Goal: Task Accomplishment & Management: Complete application form

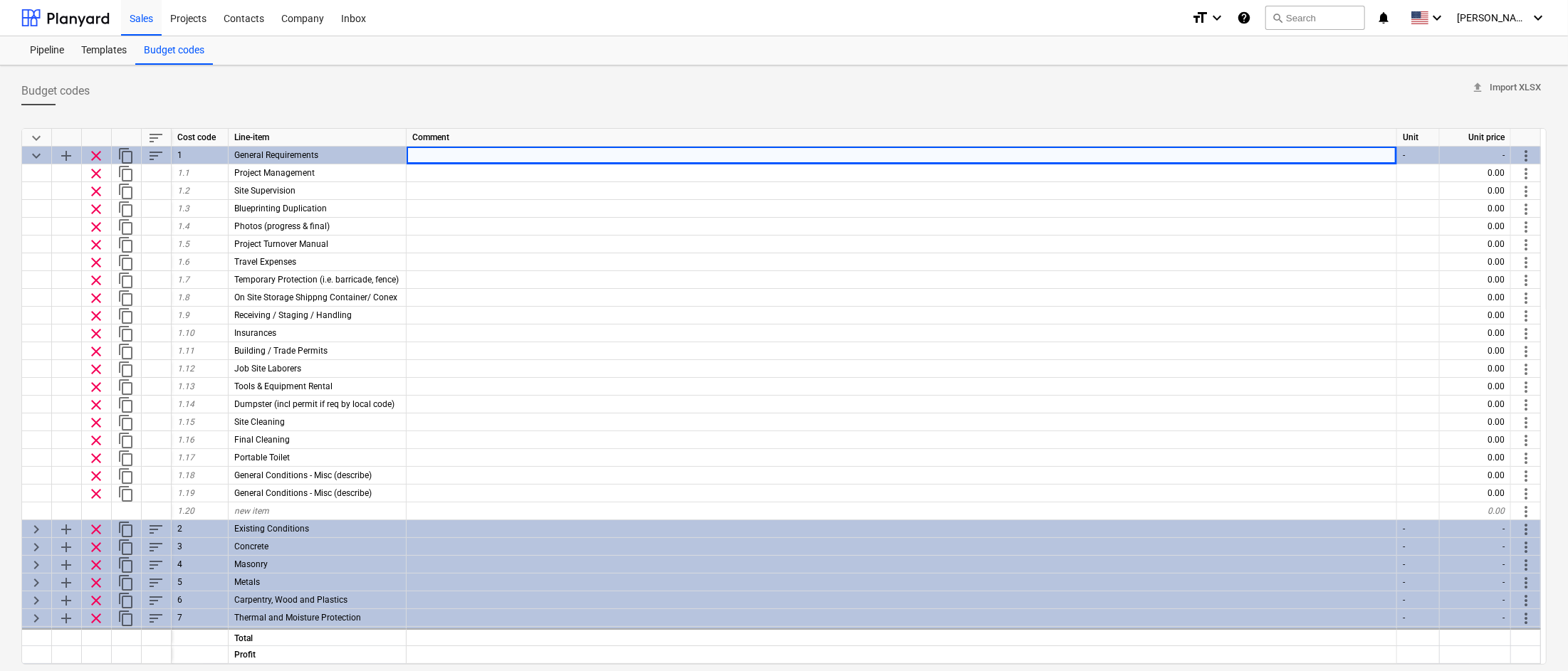
click at [1053, 75] on div "Budget codes upload Import XLSX keyboard_arrow_down sort Cost code Line-item Co…" at bounding box center [784, 440] width 1568 height 748
click at [109, 52] on div "Templates" at bounding box center [104, 51] width 63 height 29
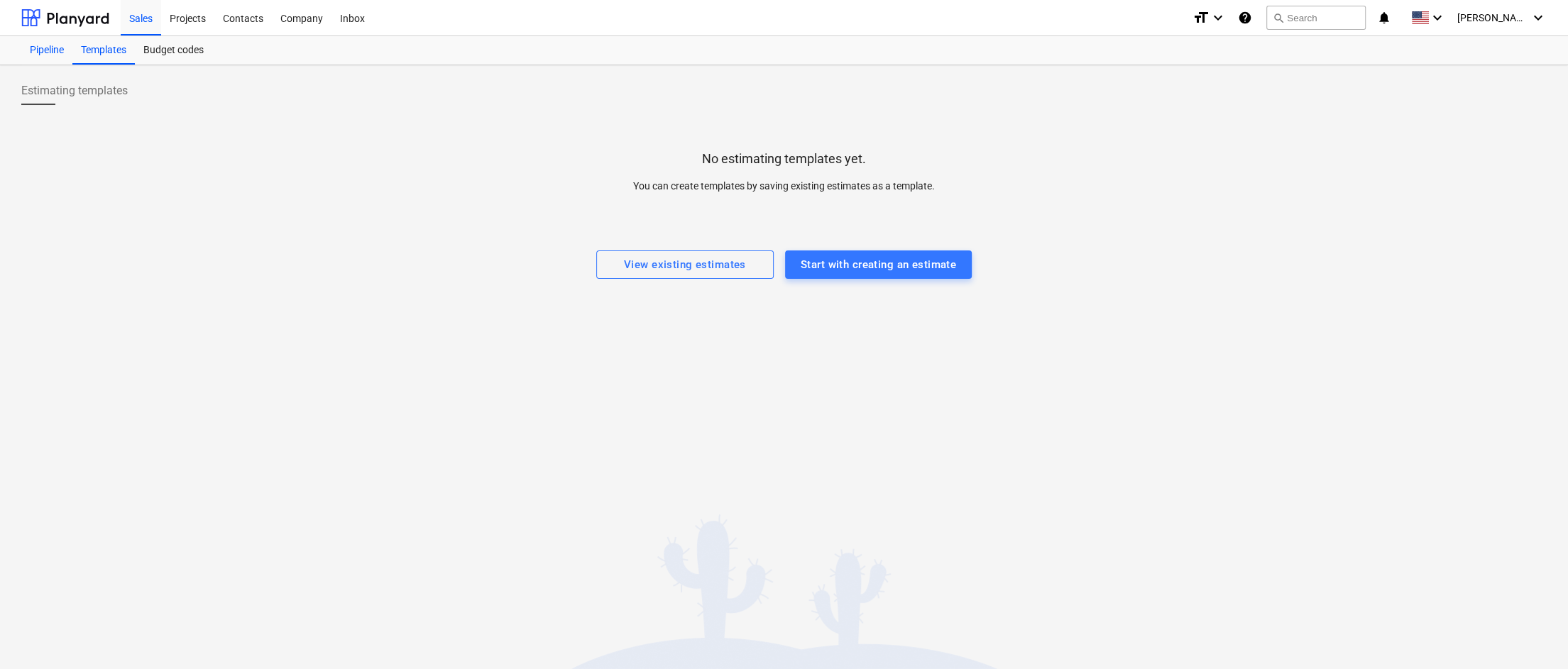
click at [49, 49] on div "Pipeline" at bounding box center [47, 51] width 51 height 29
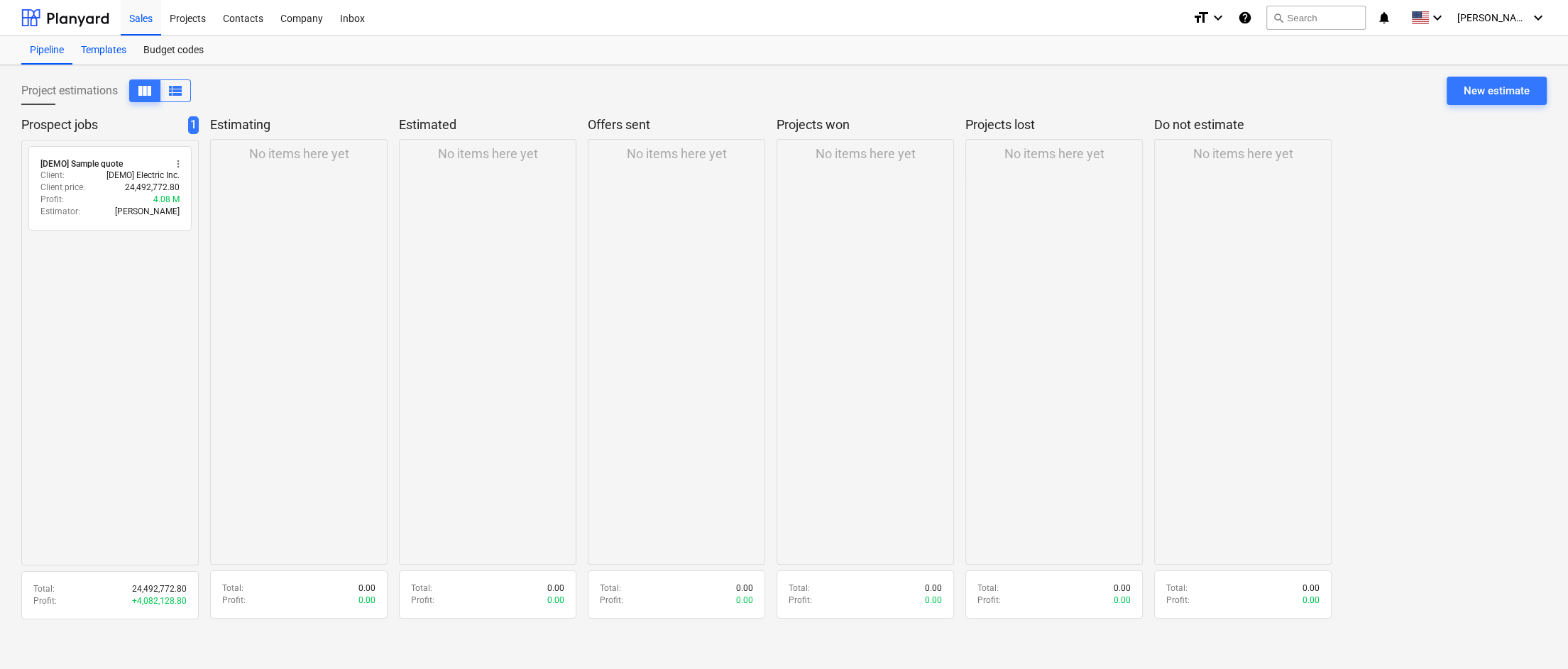
click at [109, 49] on div "Templates" at bounding box center [103, 51] width 63 height 29
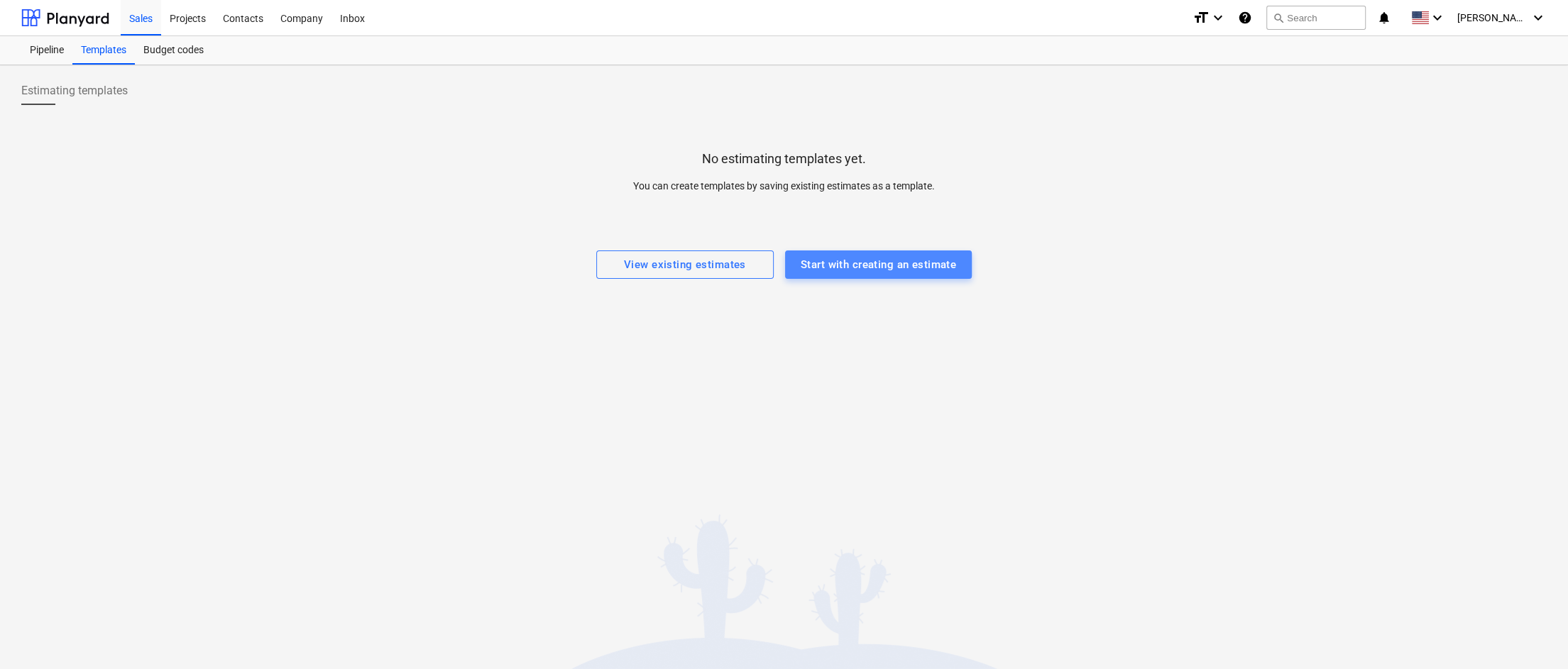
click at [879, 266] on div "Start with creating an estimate" at bounding box center [877, 264] width 155 height 18
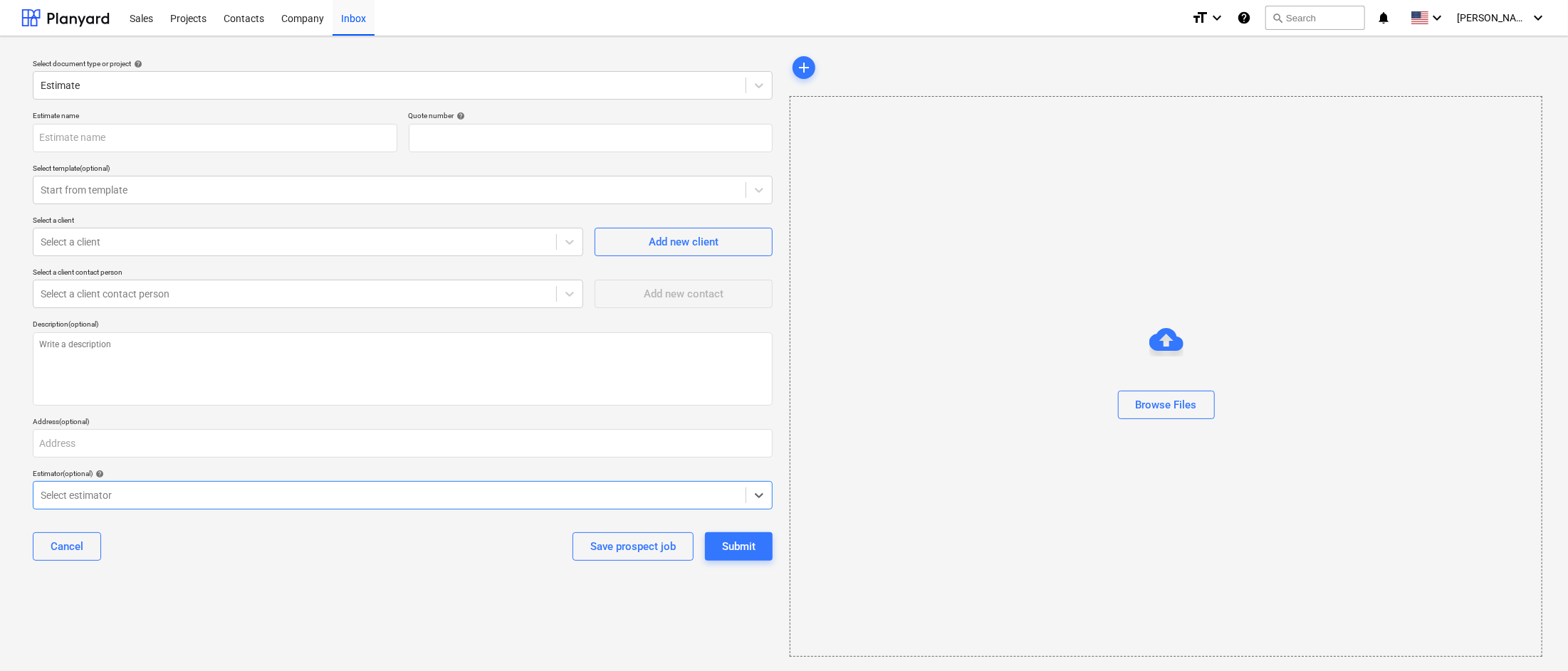
type textarea "x"
type input "QU-0004"
click at [763, 187] on icon at bounding box center [759, 190] width 14 height 14
click at [745, 188] on div "Start from template" at bounding box center [389, 190] width 712 height 20
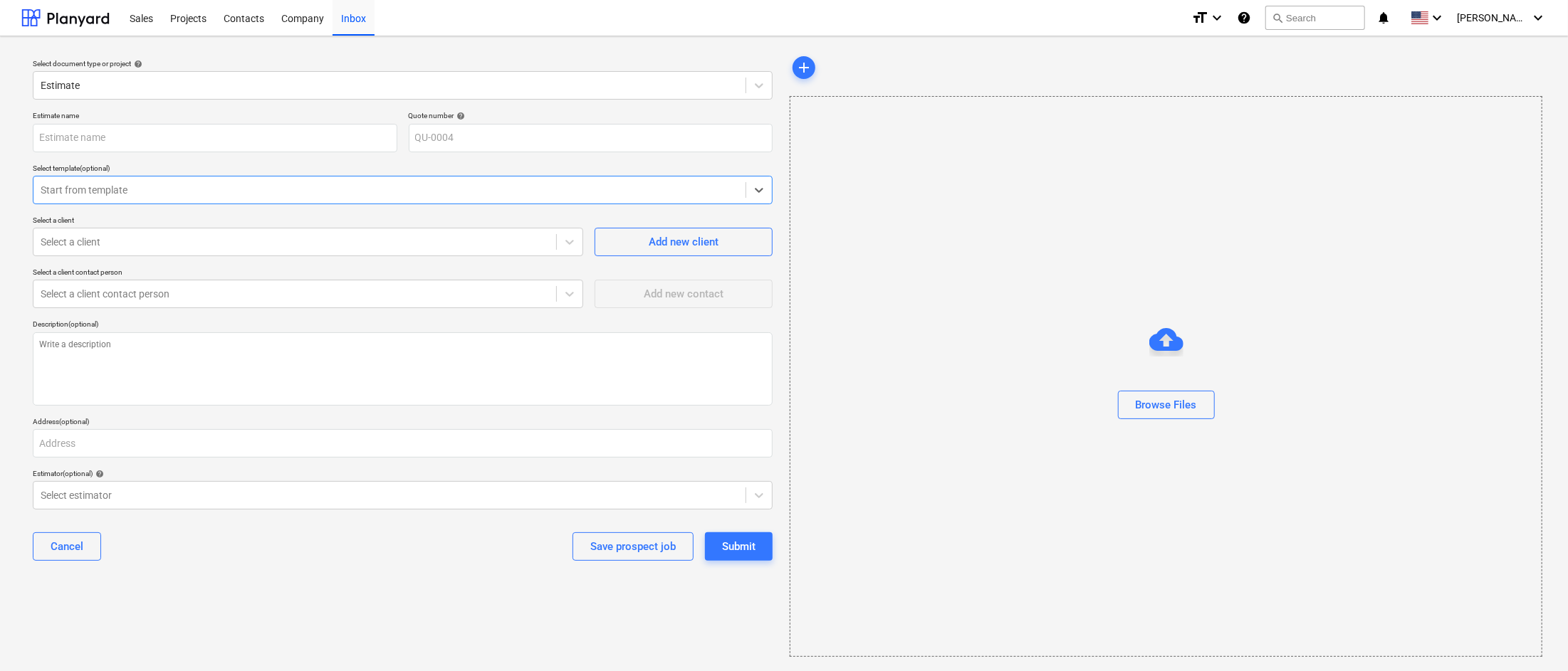
click at [536, 201] on div "Start from template" at bounding box center [402, 190] width 740 height 29
click at [148, 17] on div "Sales" at bounding box center [141, 18] width 41 height 37
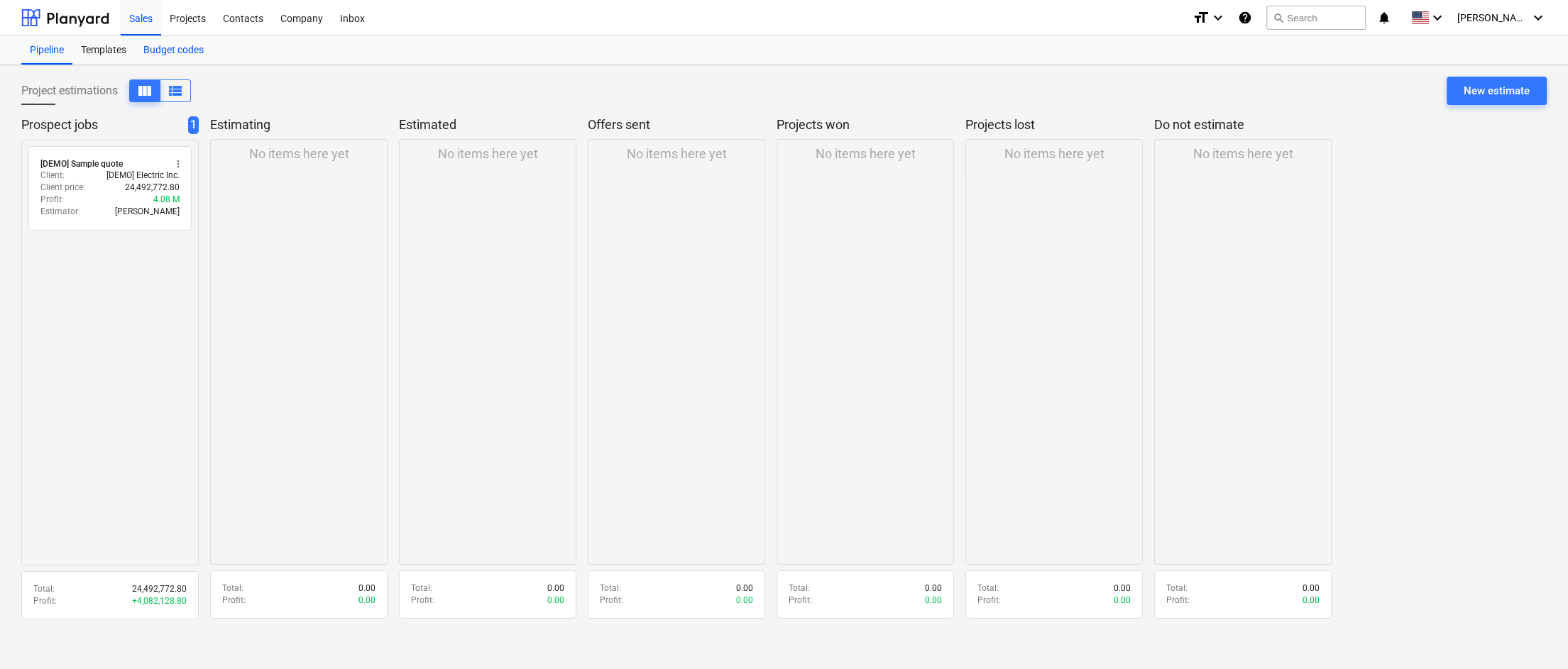
click at [182, 46] on div "Budget codes" at bounding box center [173, 51] width 77 height 29
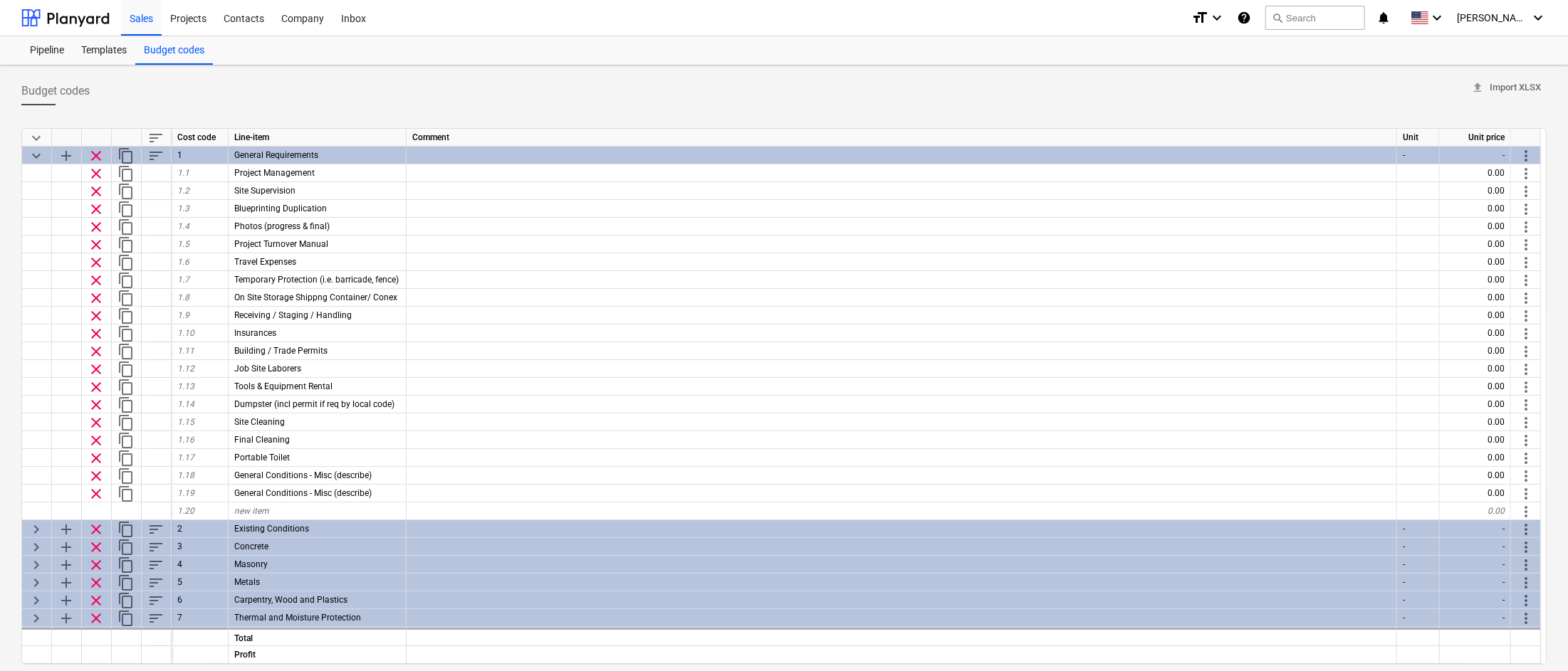
click at [318, 101] on div "Budget codes upload Import XLSX" at bounding box center [784, 91] width 1525 height 29
click at [301, 18] on div "Company" at bounding box center [302, 18] width 60 height 37
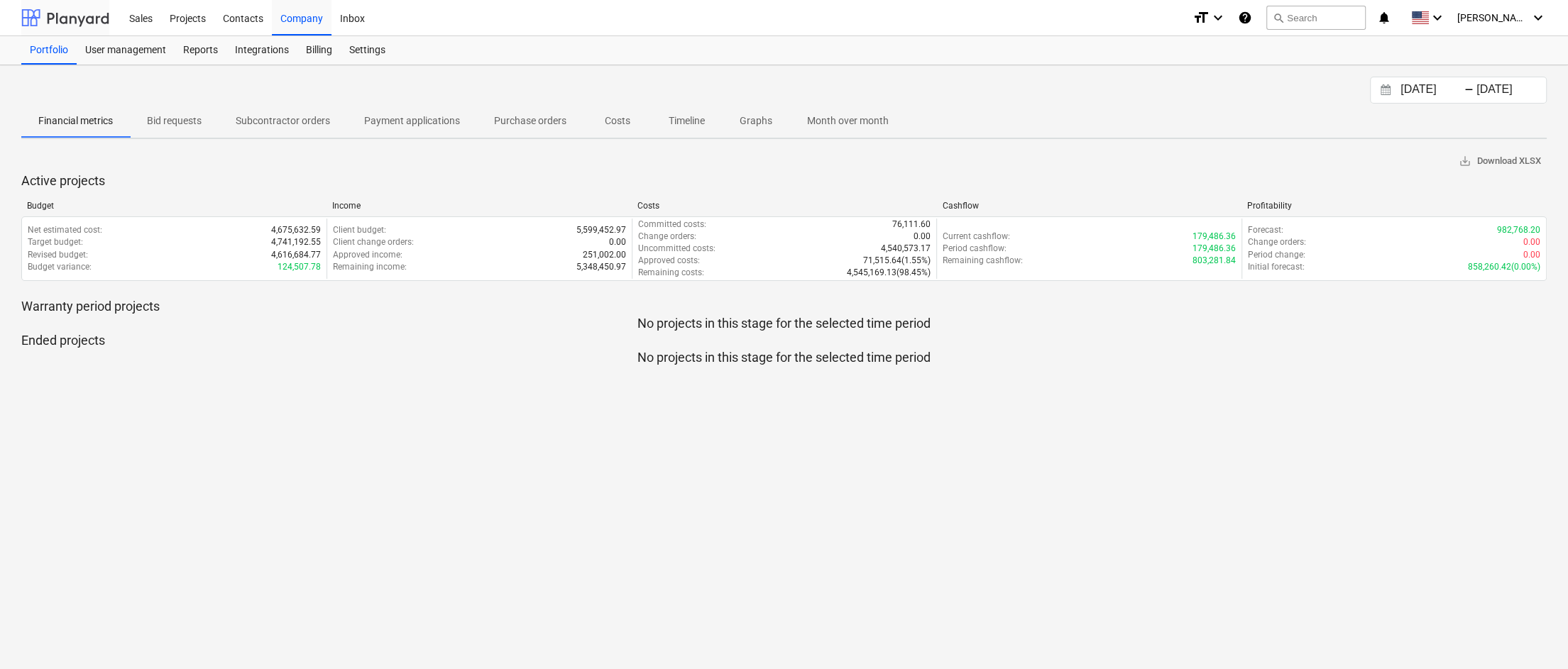
click at [80, 24] on div at bounding box center [65, 18] width 88 height 36
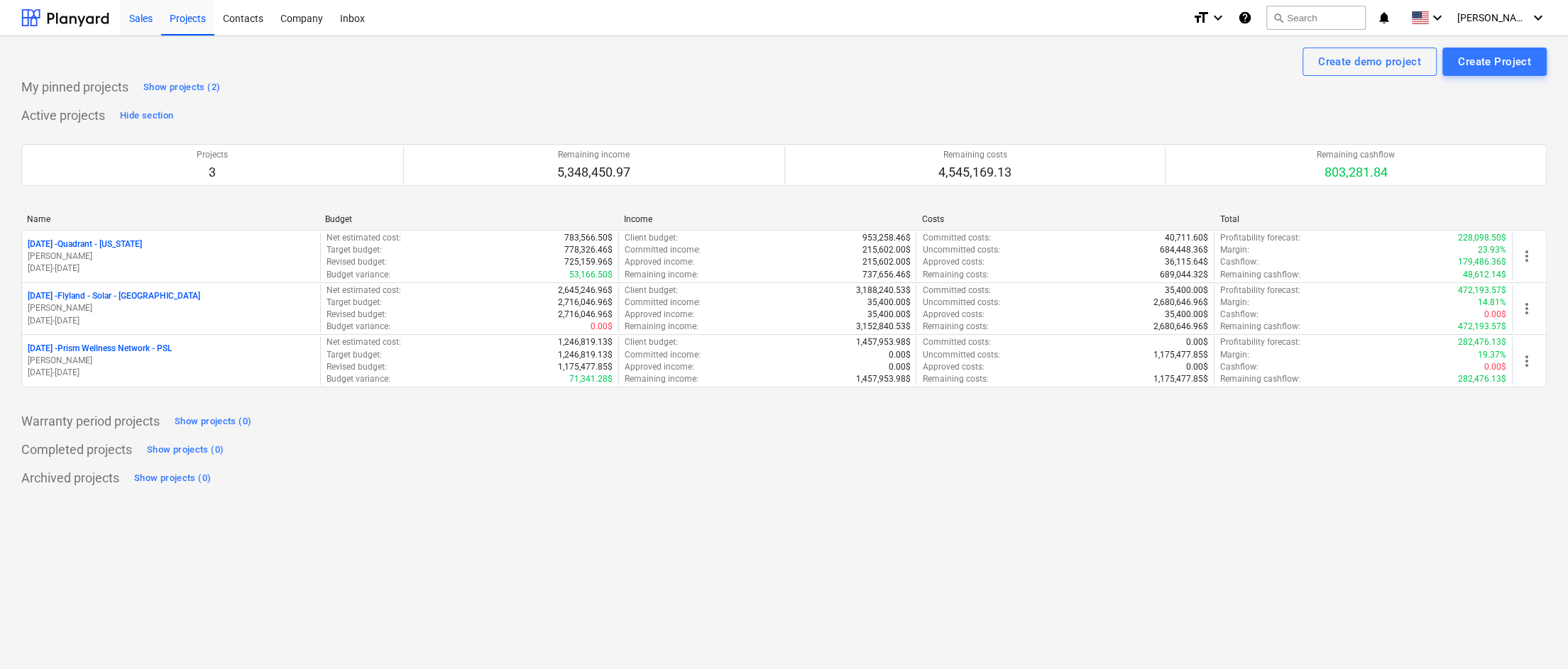
click at [144, 16] on div "Sales" at bounding box center [141, 18] width 41 height 37
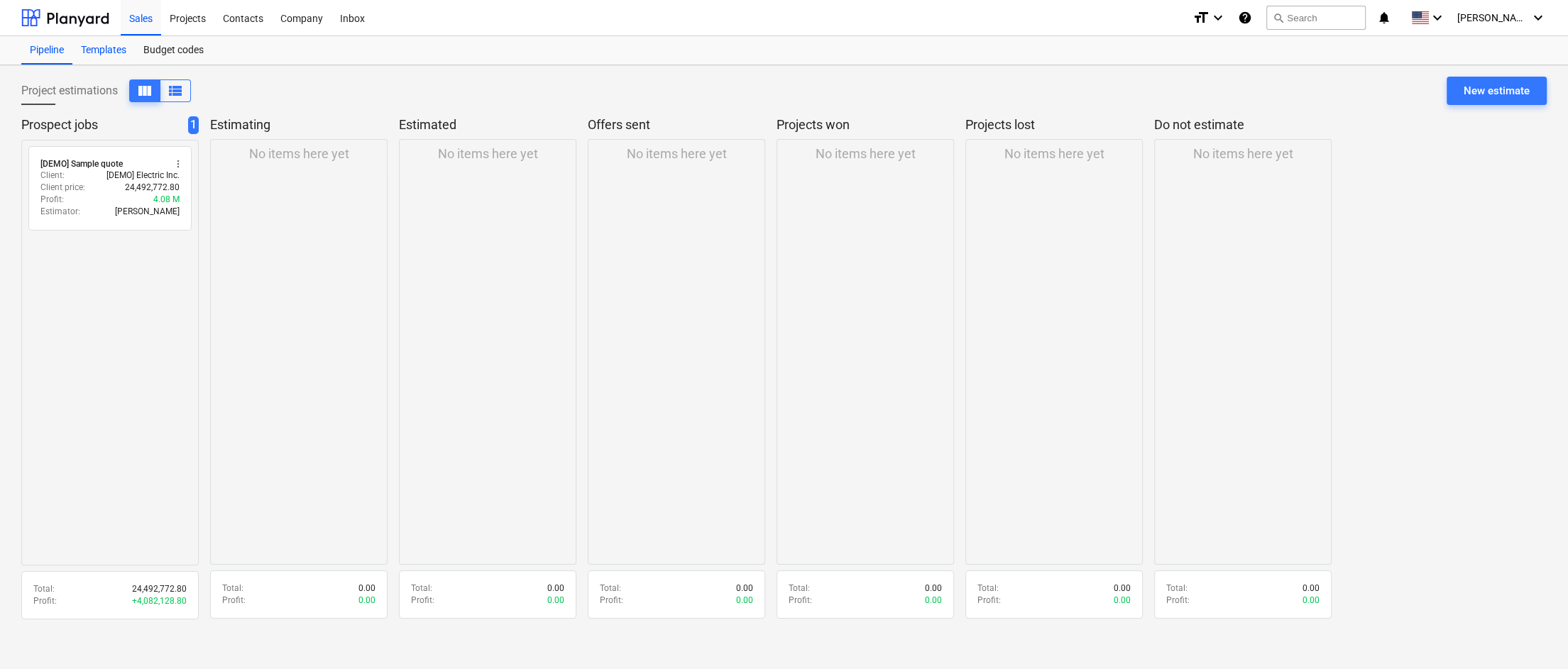
click at [95, 50] on div "Templates" at bounding box center [103, 51] width 63 height 29
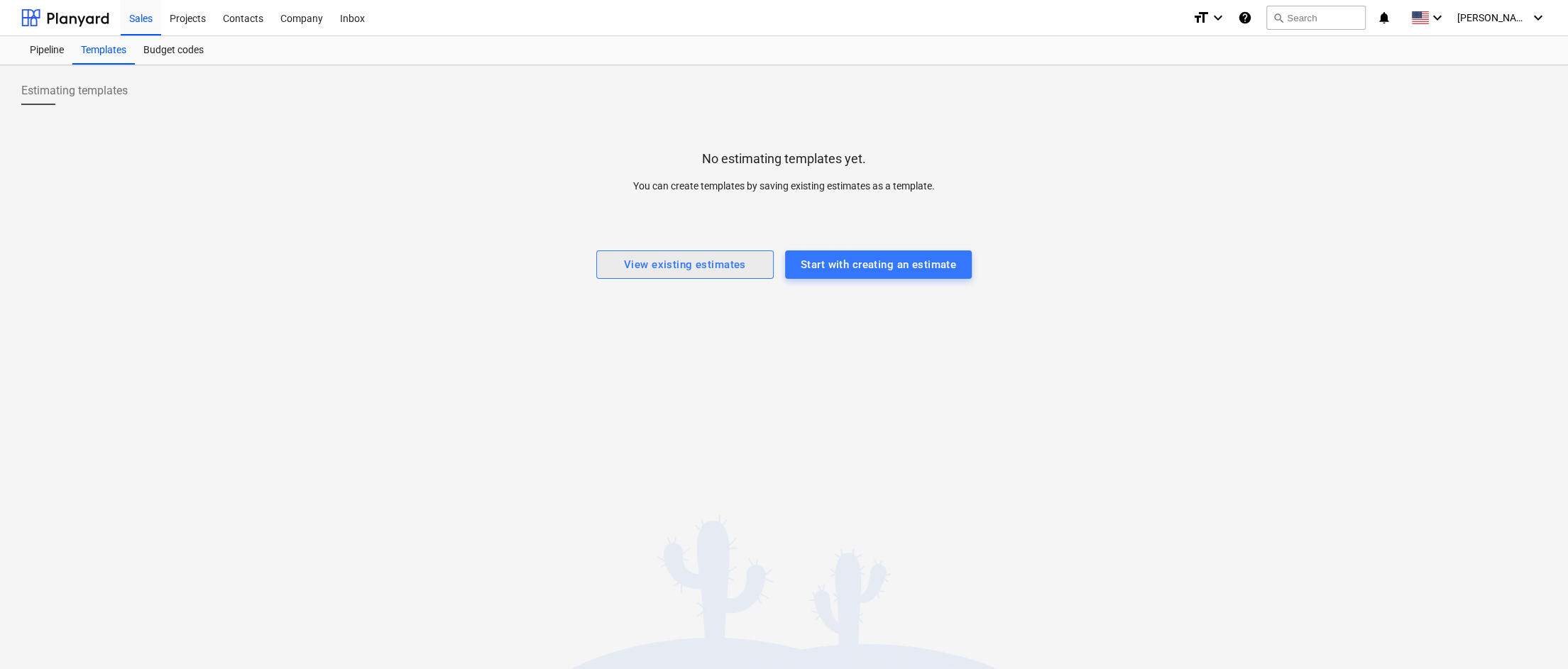
click at [652, 271] on div "View existing estimates" at bounding box center [684, 264] width 122 height 18
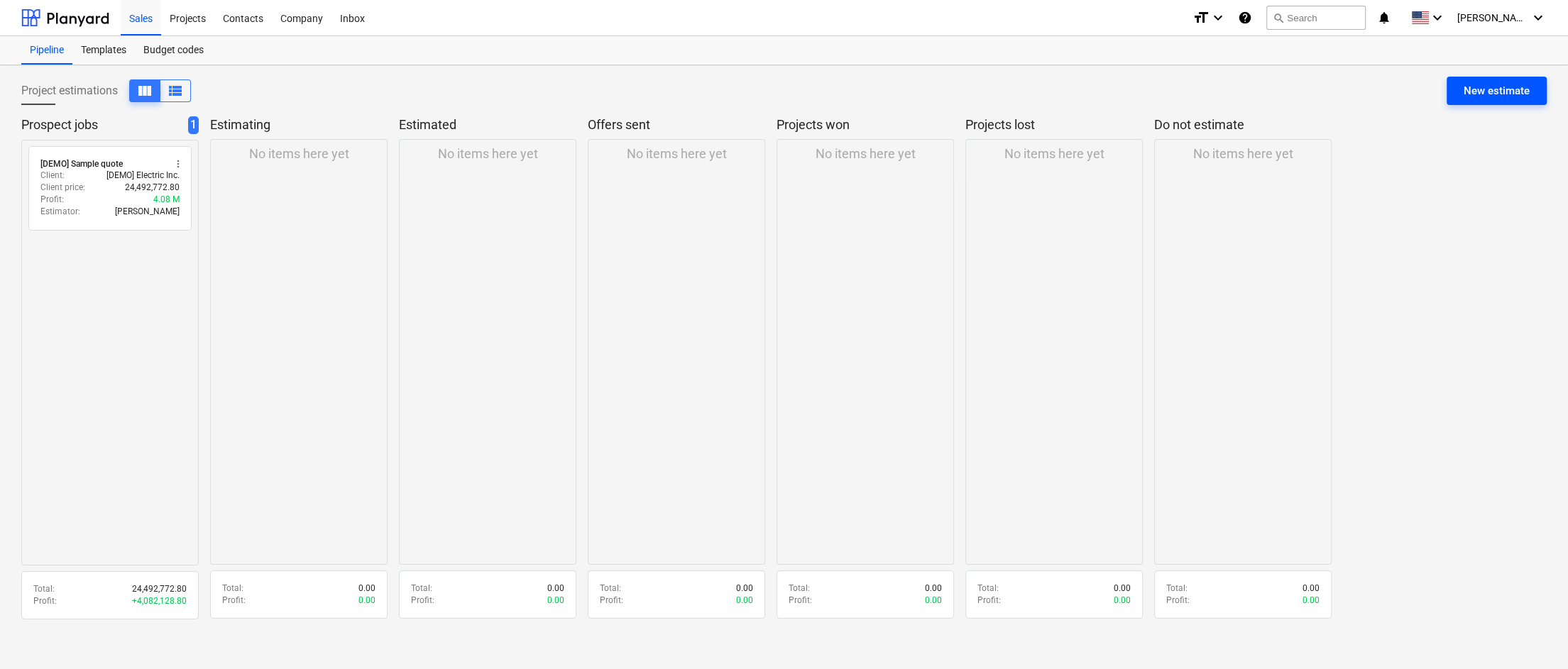
click at [1400, 97] on div "New estimate" at bounding box center [1496, 91] width 66 height 18
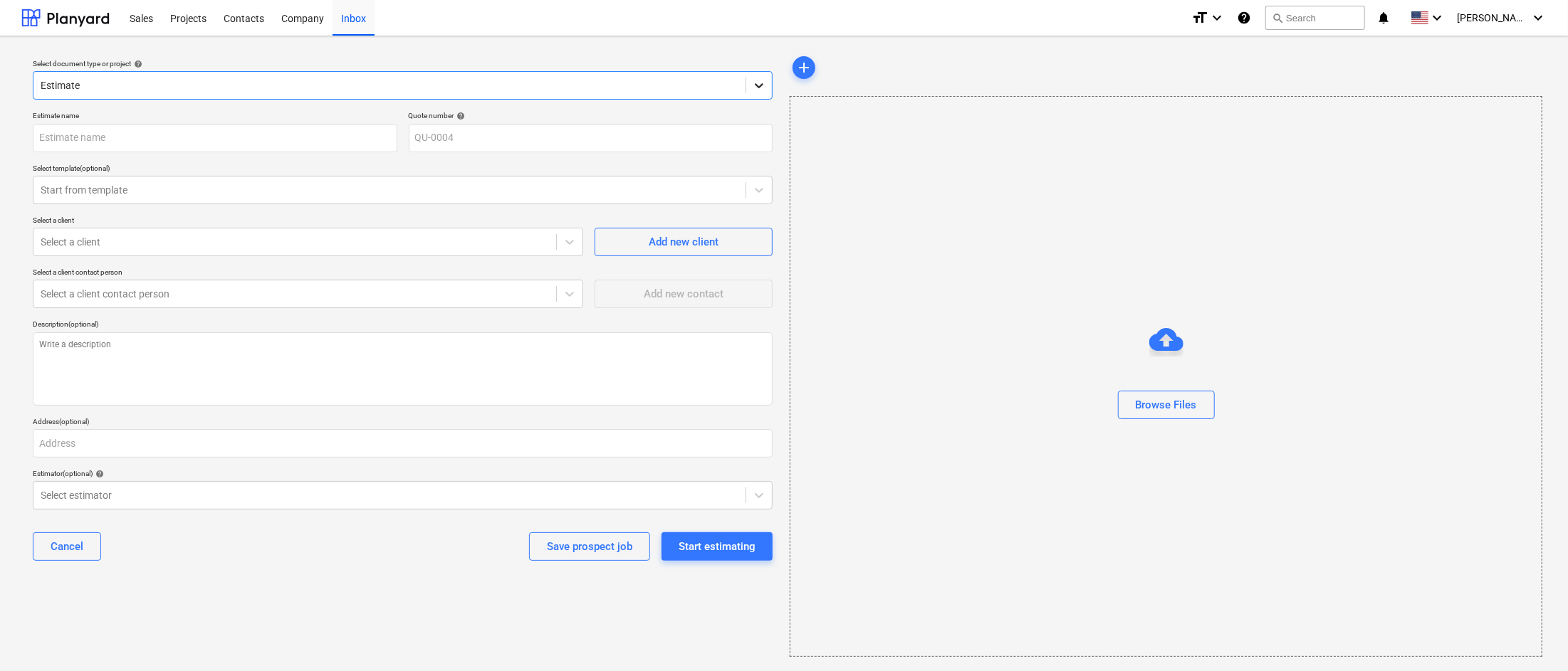
click at [769, 83] on div at bounding box center [759, 85] width 26 height 26
click at [764, 84] on icon at bounding box center [759, 85] width 14 height 14
click at [195, 185] on div at bounding box center [389, 190] width 697 height 14
click at [259, 192] on div at bounding box center [389, 190] width 697 height 14
click at [197, 139] on input "text" at bounding box center [215, 138] width 365 height 29
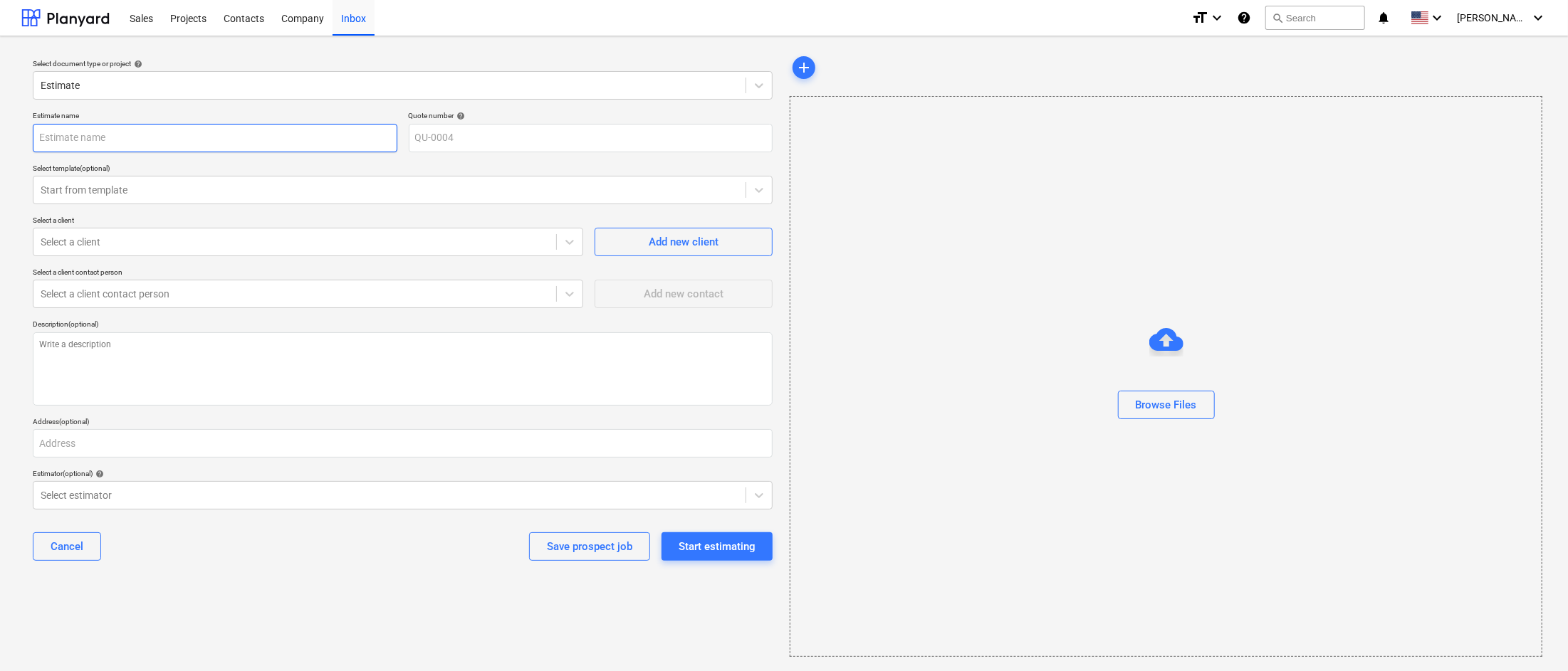
type textarea "x"
type input "Ne"
type textarea "x"
type input "New"
type textarea "x"
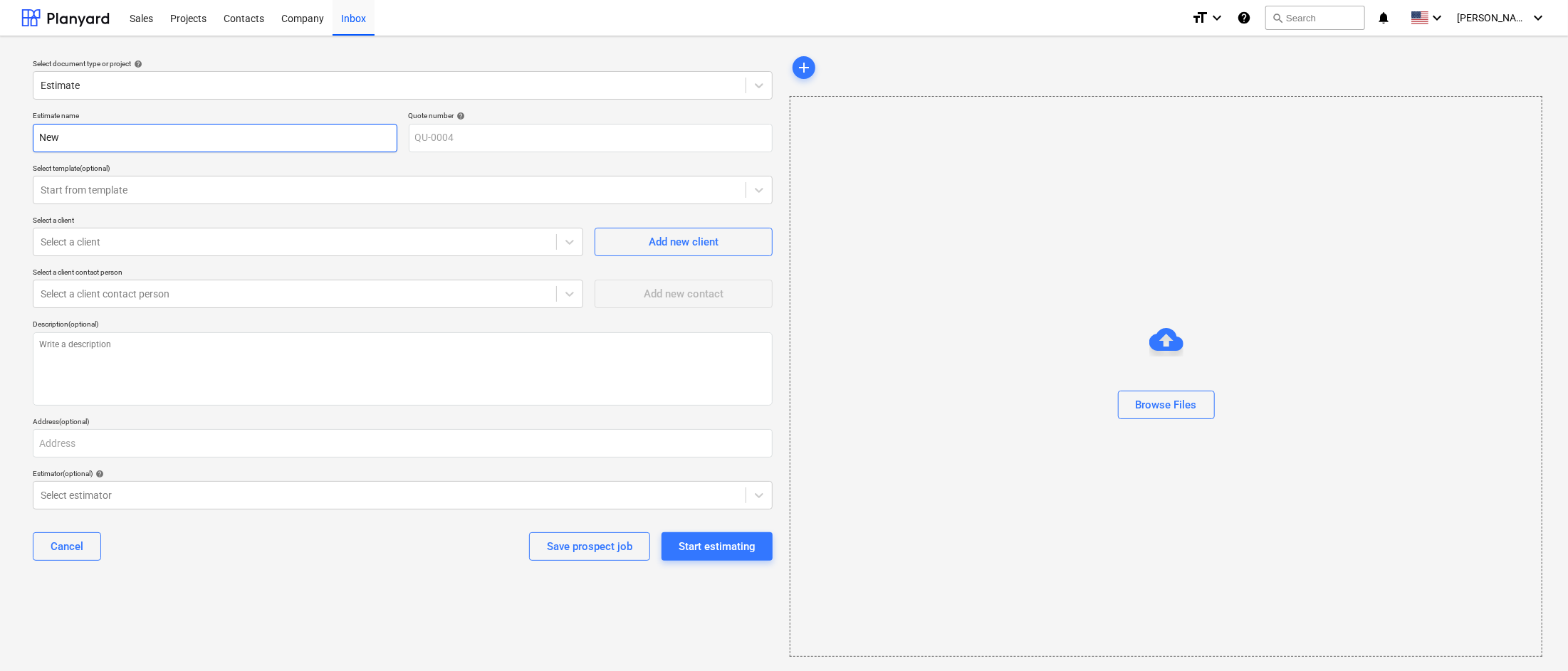
type input "New"
type textarea "x"
type input "New J"
type textarea "x"
type input "New Je"
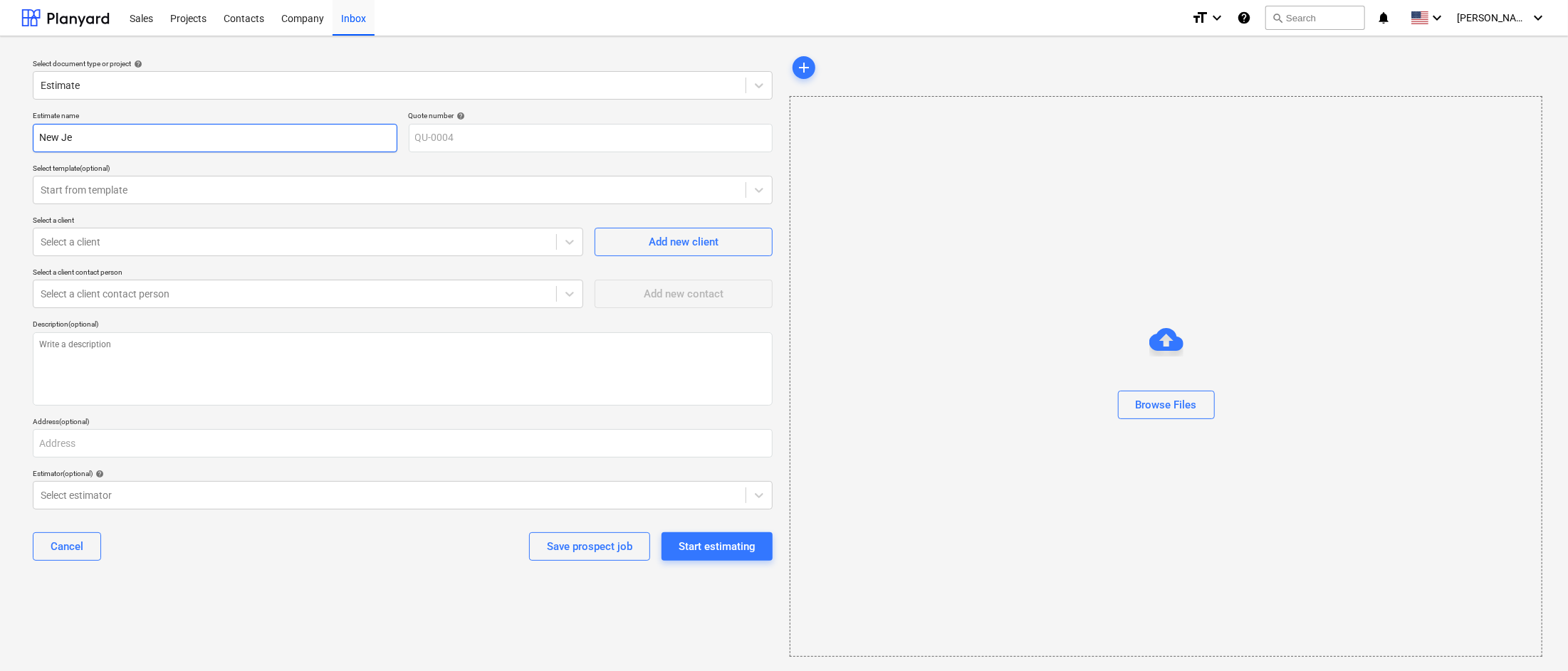
type textarea "x"
type input "New Jer"
type textarea "x"
type input "New Jers"
type textarea "x"
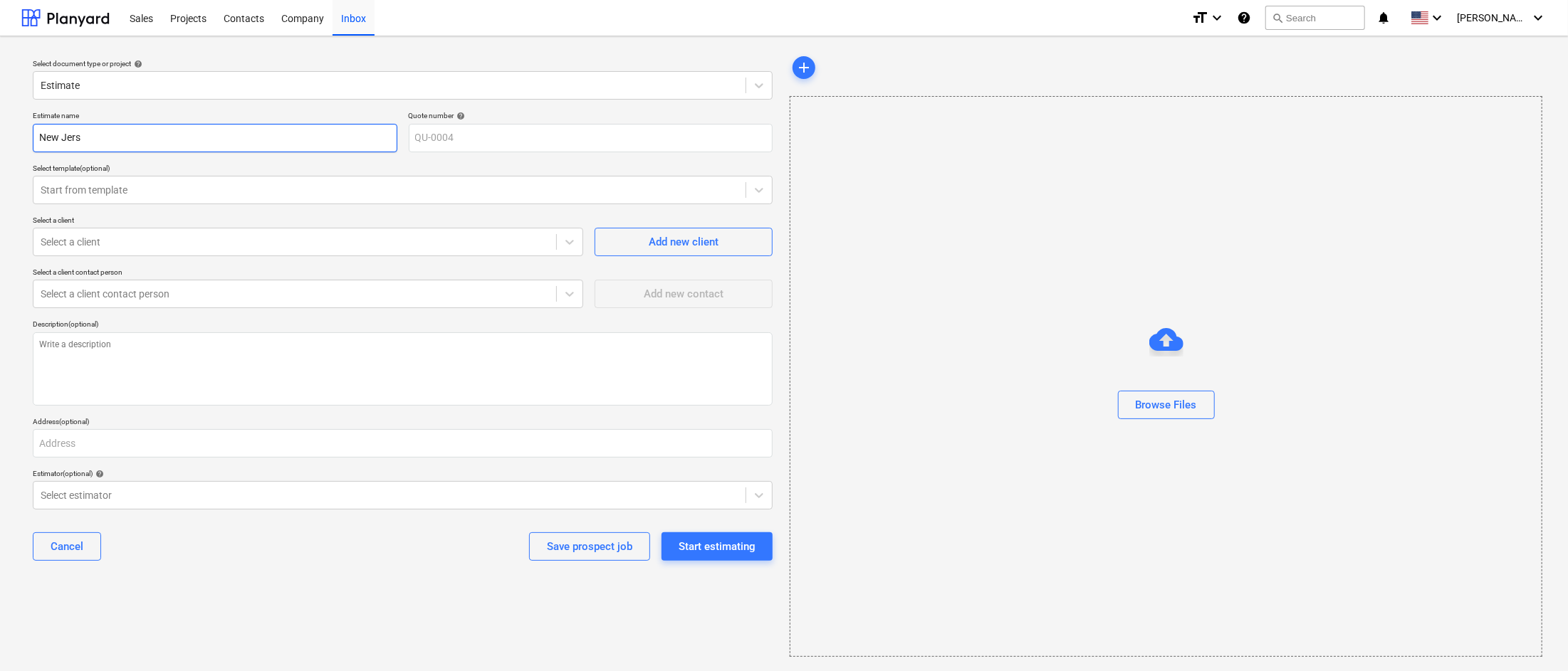
type input "New Jerse"
type textarea "x"
type input "[US_STATE]"
click at [498, 192] on div at bounding box center [389, 190] width 697 height 14
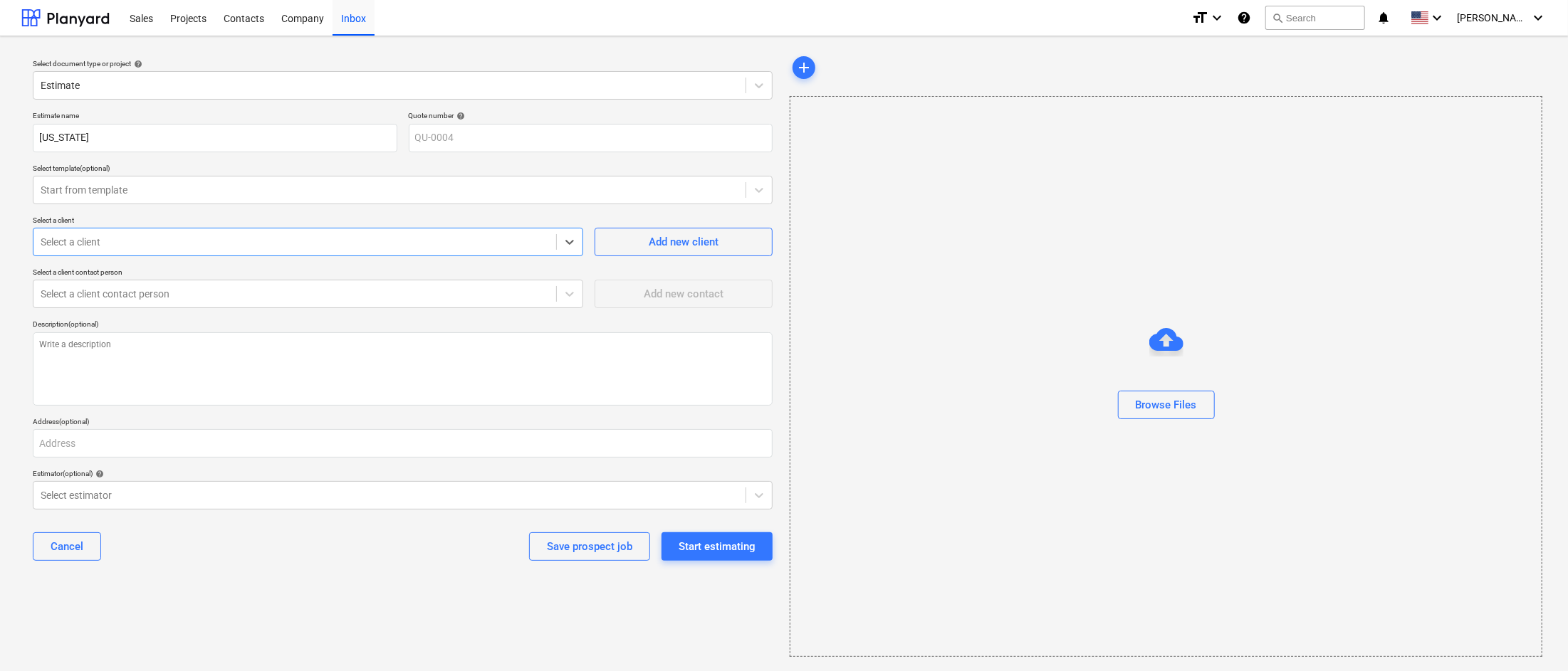
click at [379, 235] on div at bounding box center [294, 242] width 508 height 14
click at [689, 244] on div "Add new client" at bounding box center [683, 242] width 69 height 18
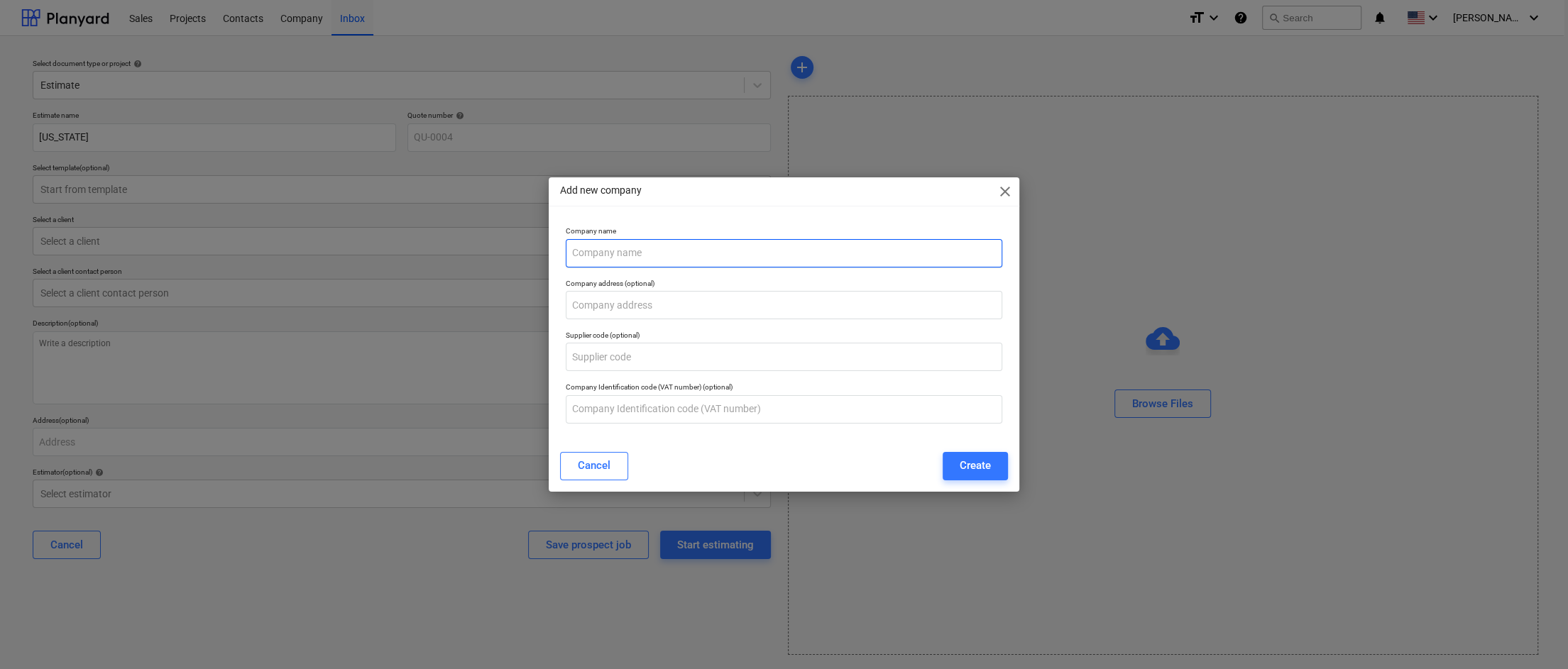
click at [698, 248] on input "text" at bounding box center [784, 254] width 437 height 29
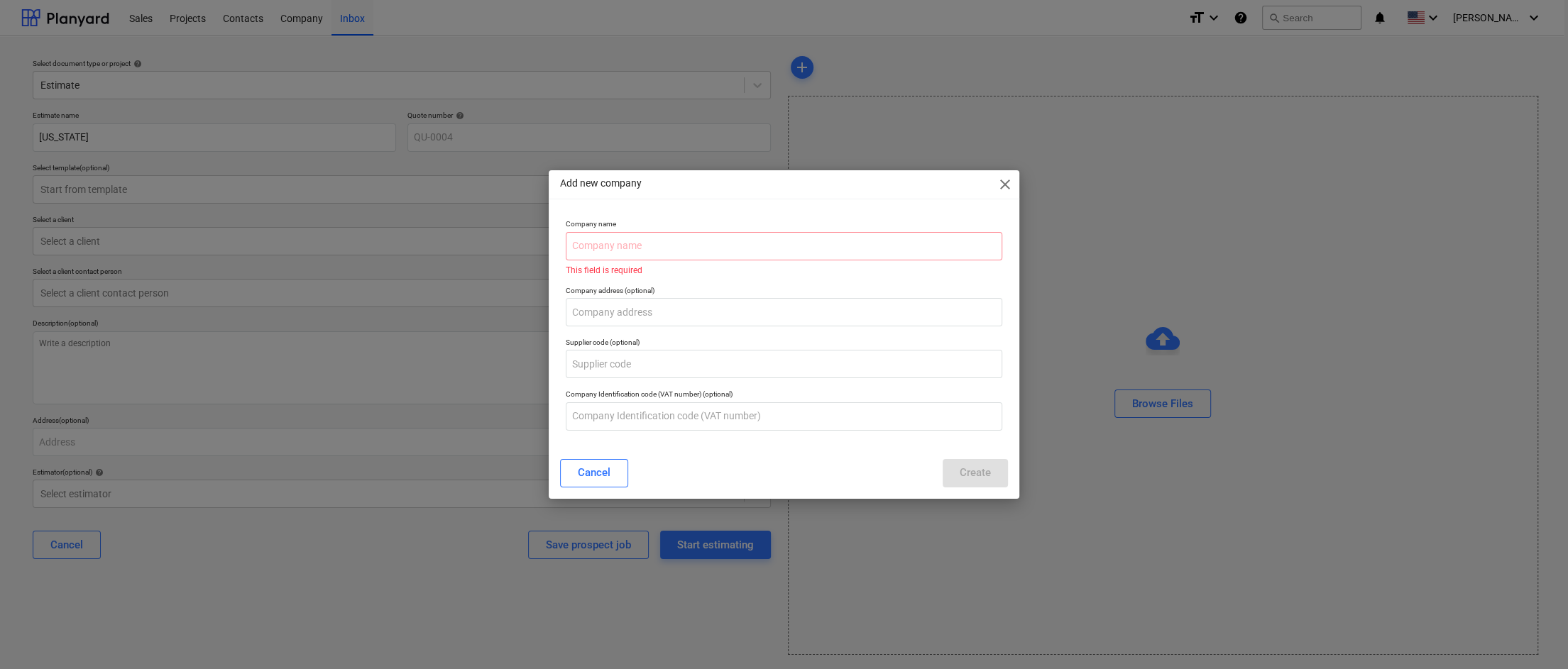
click at [1378, 61] on div "Add new company close Company name This field is required Company address (opti…" at bounding box center [784, 334] width 1568 height 669
type textarea "x"
